Goal: Entertainment & Leisure: Consume media (video, audio)

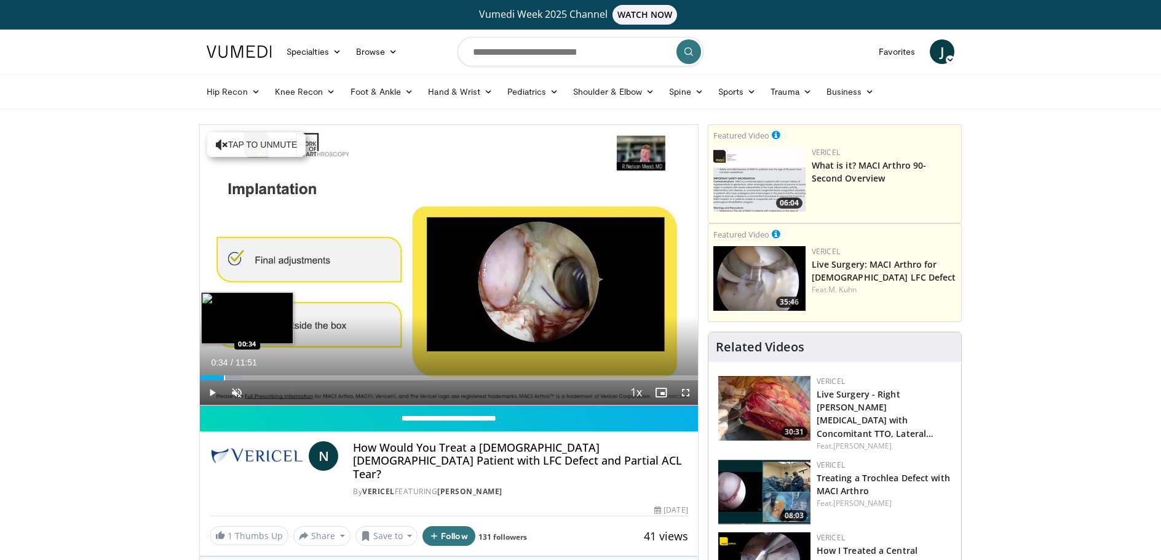
drag, startPoint x: 203, startPoint y: 378, endPoint x: 224, endPoint y: 374, distance: 21.2
click at [224, 374] on div "Loaded : 8.35% 00:34 00:34" at bounding box center [449, 374] width 498 height 12
click at [212, 392] on span "Video Player" at bounding box center [212, 392] width 25 height 25
